Goal: Download file/media

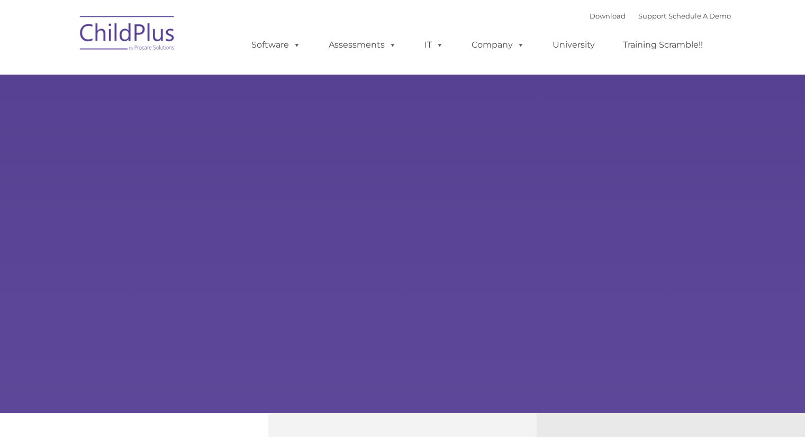
select select "MEDIUM"
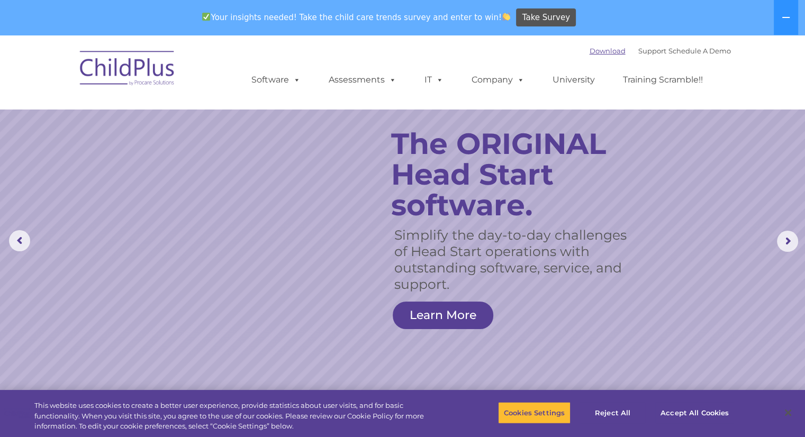
click at [589, 53] on link "Download" at bounding box center [607, 51] width 36 height 8
click at [299, 82] on span at bounding box center [295, 80] width 12 height 10
click at [288, 81] on link "Software" at bounding box center [276, 79] width 70 height 21
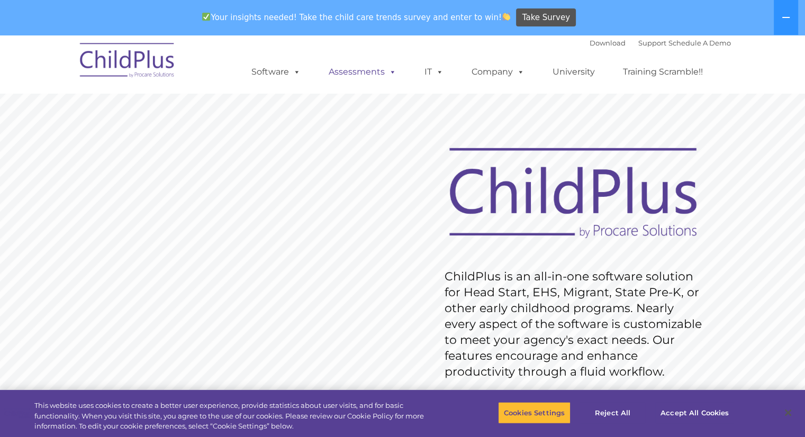
click at [391, 72] on span at bounding box center [391, 72] width 12 height 10
click at [389, 70] on span at bounding box center [391, 72] width 12 height 10
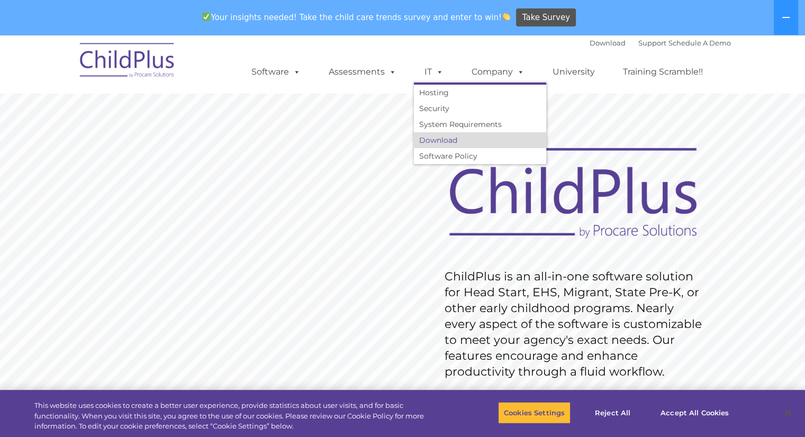
click at [442, 138] on link "Download" at bounding box center [480, 140] width 132 height 16
